Goal: Navigation & Orientation: Find specific page/section

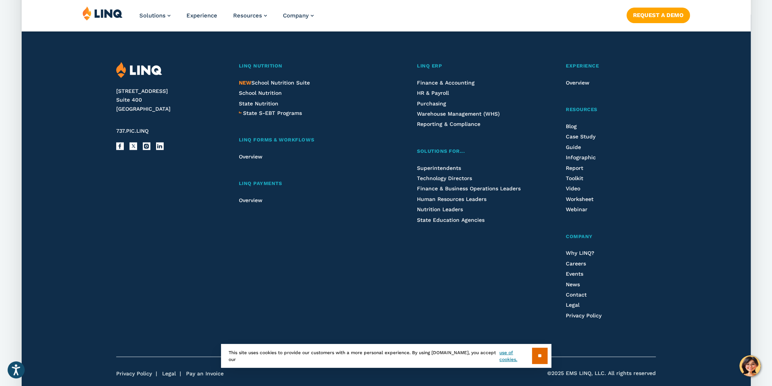
scroll to position [1989, 0]
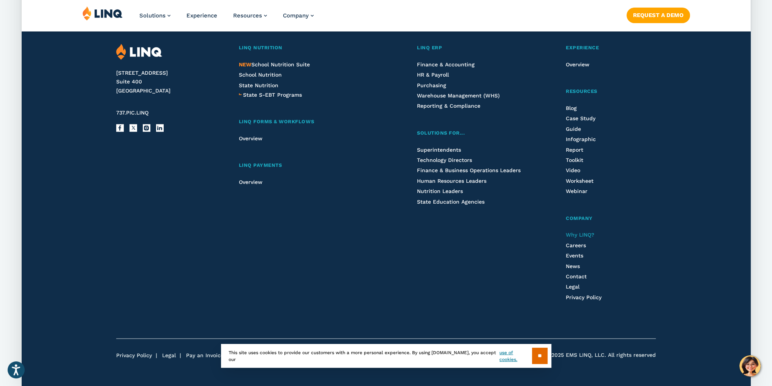
click at [584, 233] on span "Why LINQ?" at bounding box center [579, 235] width 28 height 6
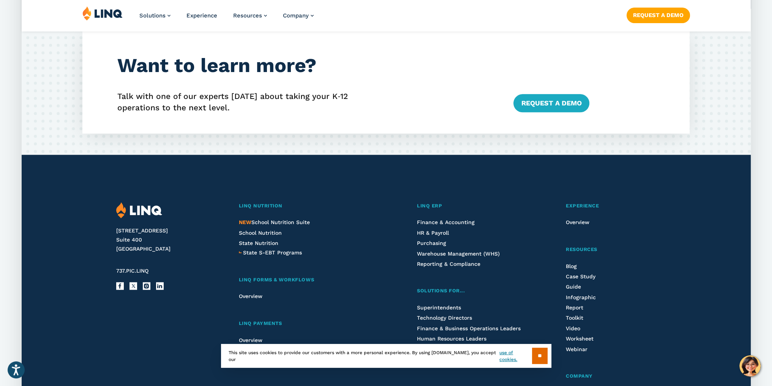
scroll to position [1404, 0]
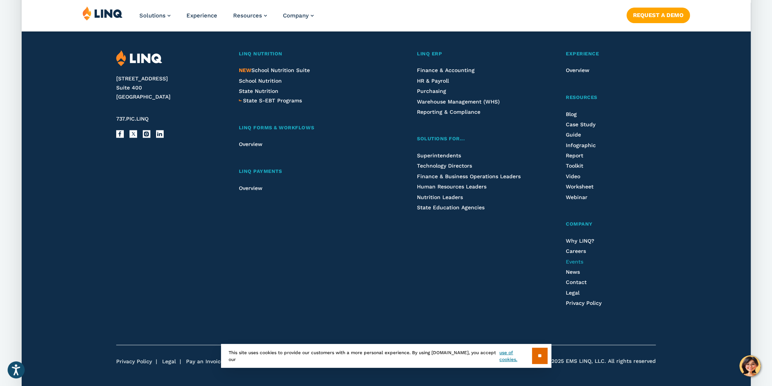
click at [575, 260] on span "Events" at bounding box center [573, 262] width 17 height 6
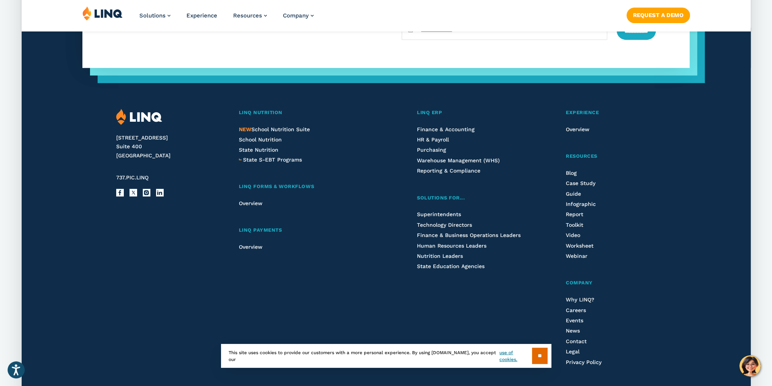
scroll to position [566, 0]
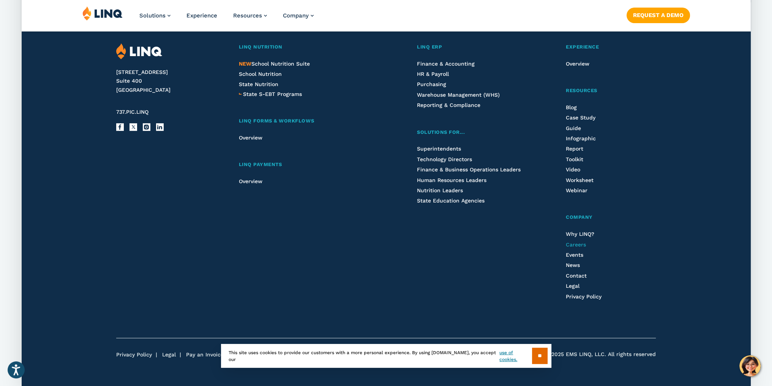
click at [578, 246] on span "Careers" at bounding box center [575, 245] width 20 height 6
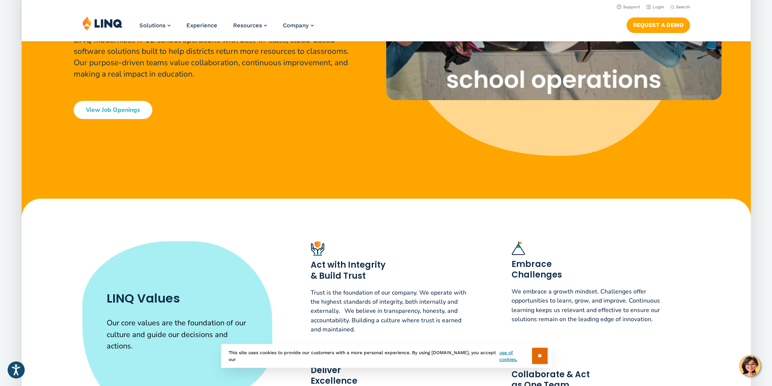
scroll to position [76, 0]
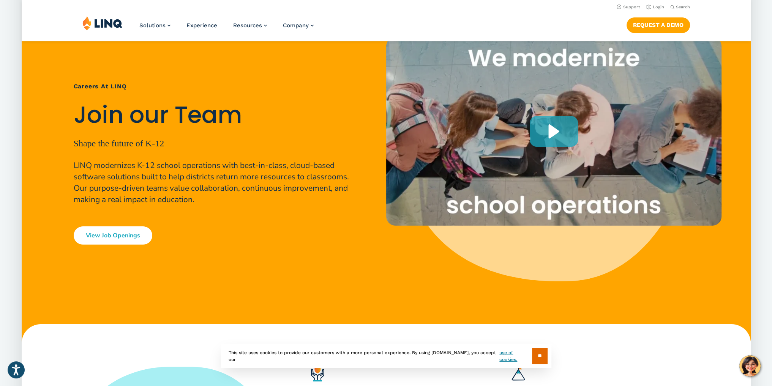
click at [106, 239] on link "View Job Openings" at bounding box center [113, 236] width 79 height 18
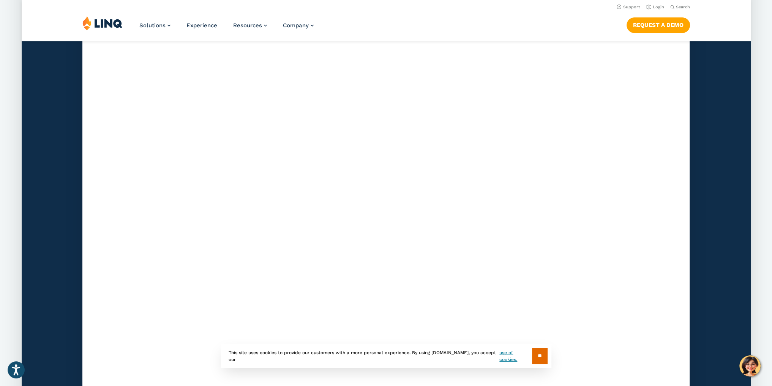
scroll to position [2218, 0]
